Goal: Task Accomplishment & Management: Manage account settings

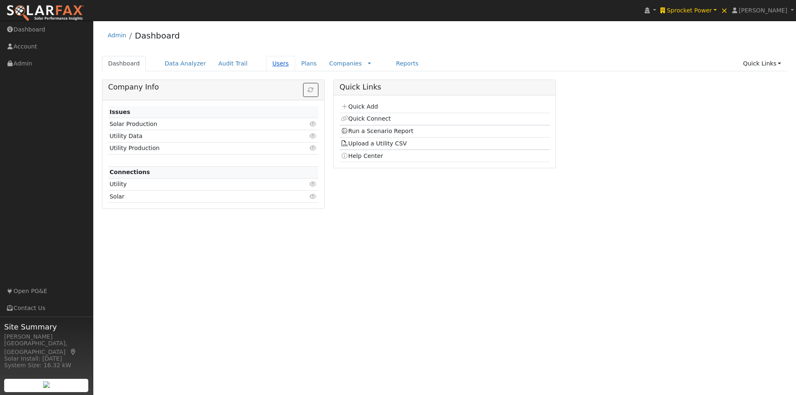
click at [268, 63] on link "Users" at bounding box center [280, 63] width 29 height 15
click at [269, 63] on link "Users" at bounding box center [280, 63] width 29 height 15
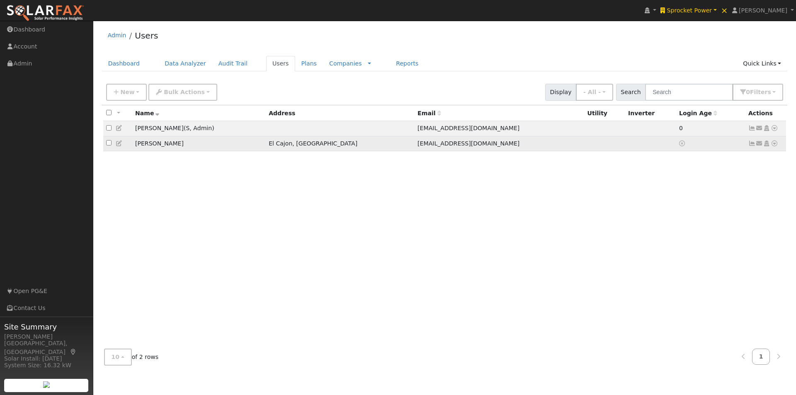
click at [456, 145] on td "danv@mcmusinc.com" at bounding box center [499, 143] width 170 height 15
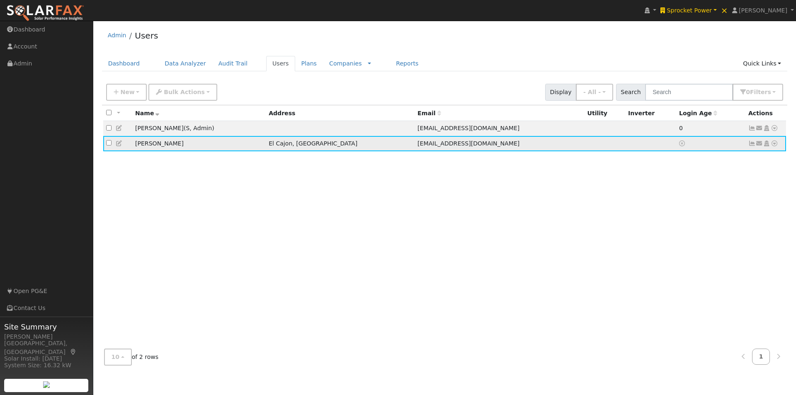
click at [766, 146] on icon at bounding box center [766, 144] width 7 height 6
